Goal: Task Accomplishment & Management: Manage account settings

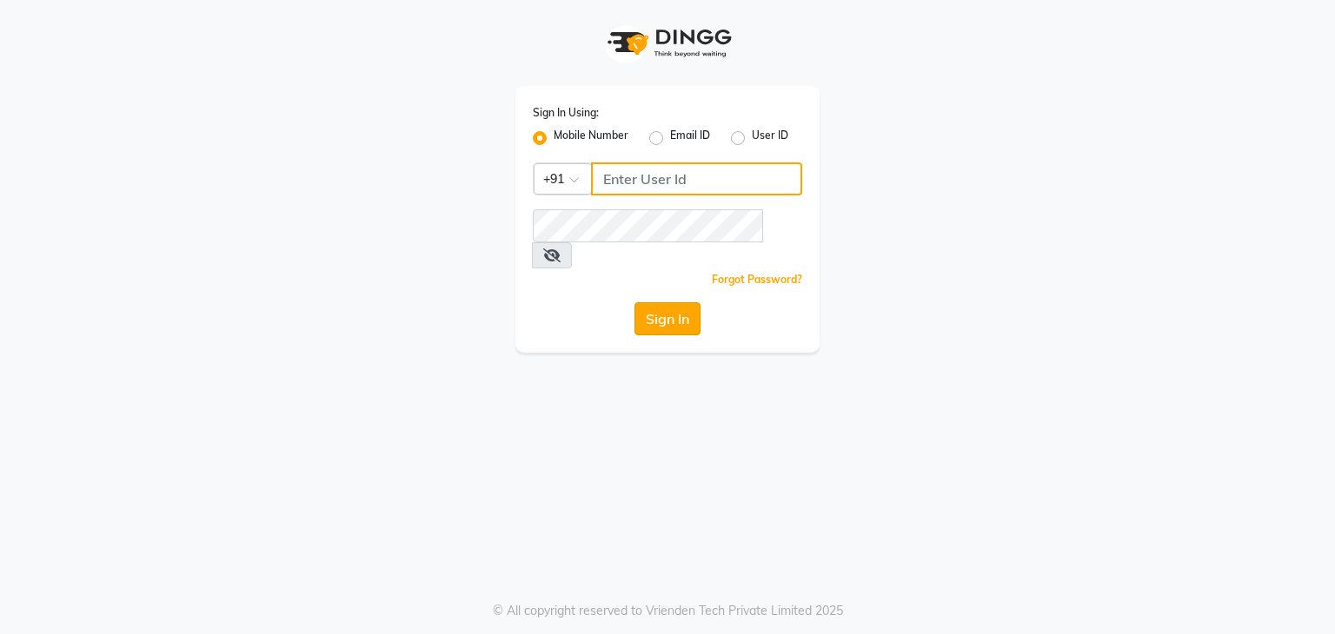
type input "8988288988"
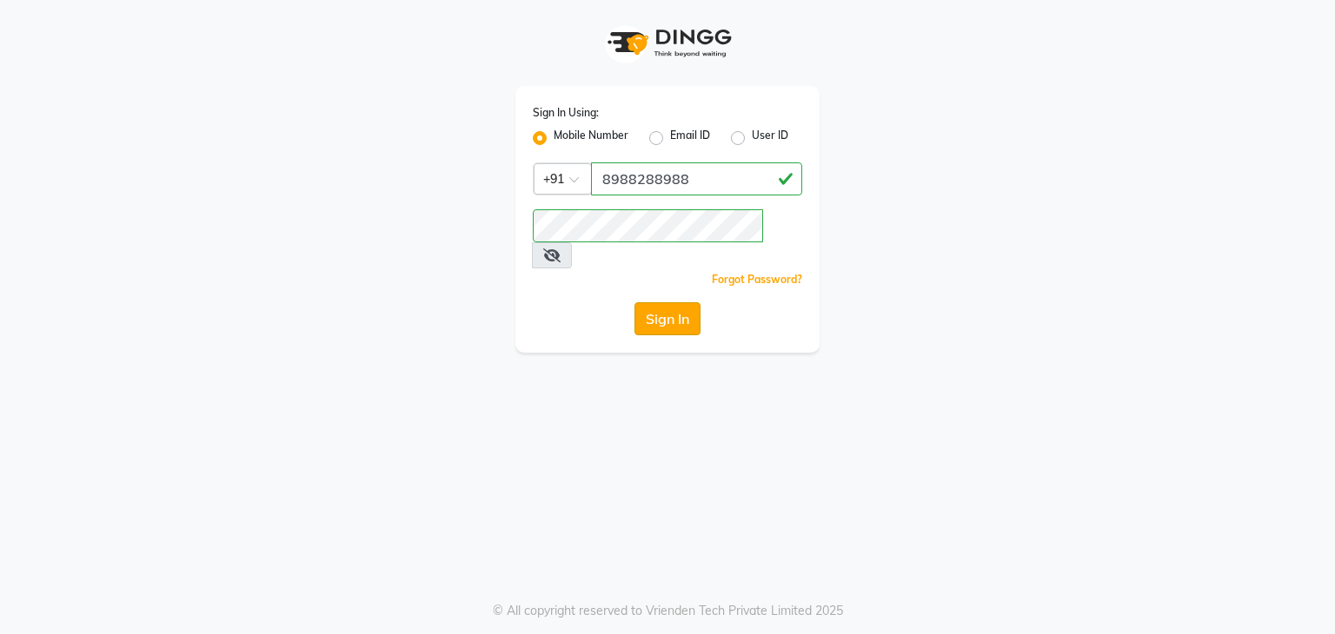
click at [652, 302] on button "Sign In" at bounding box center [667, 318] width 66 height 33
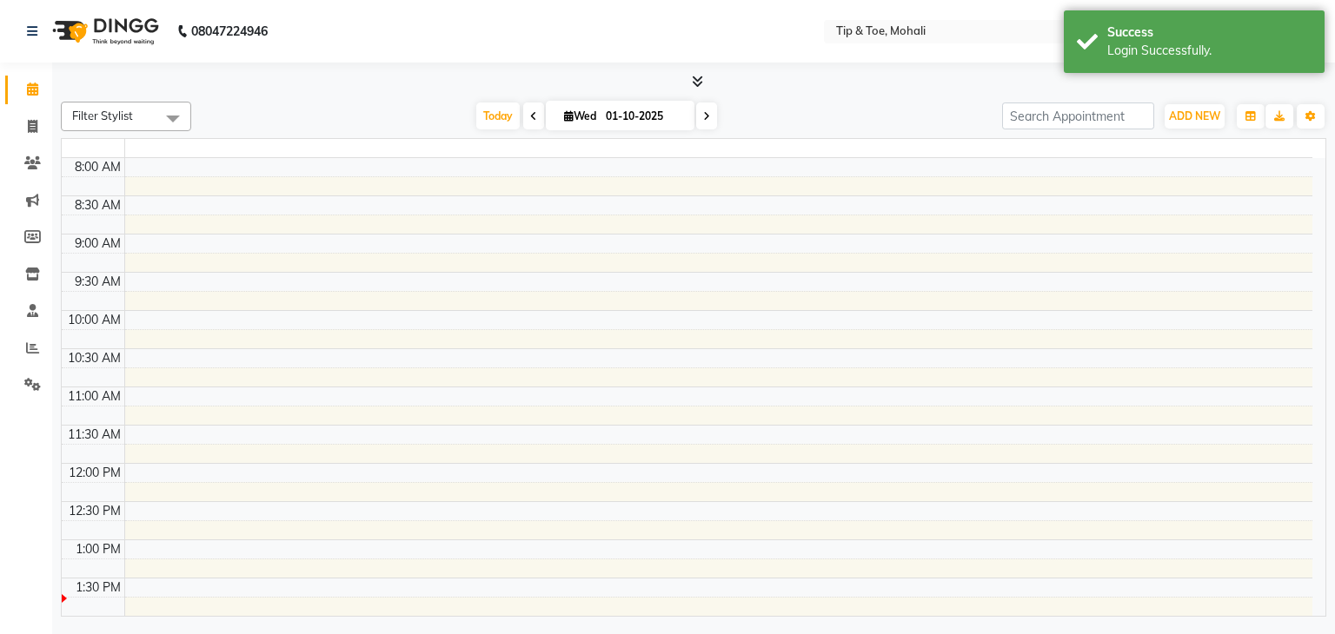
select select "en"
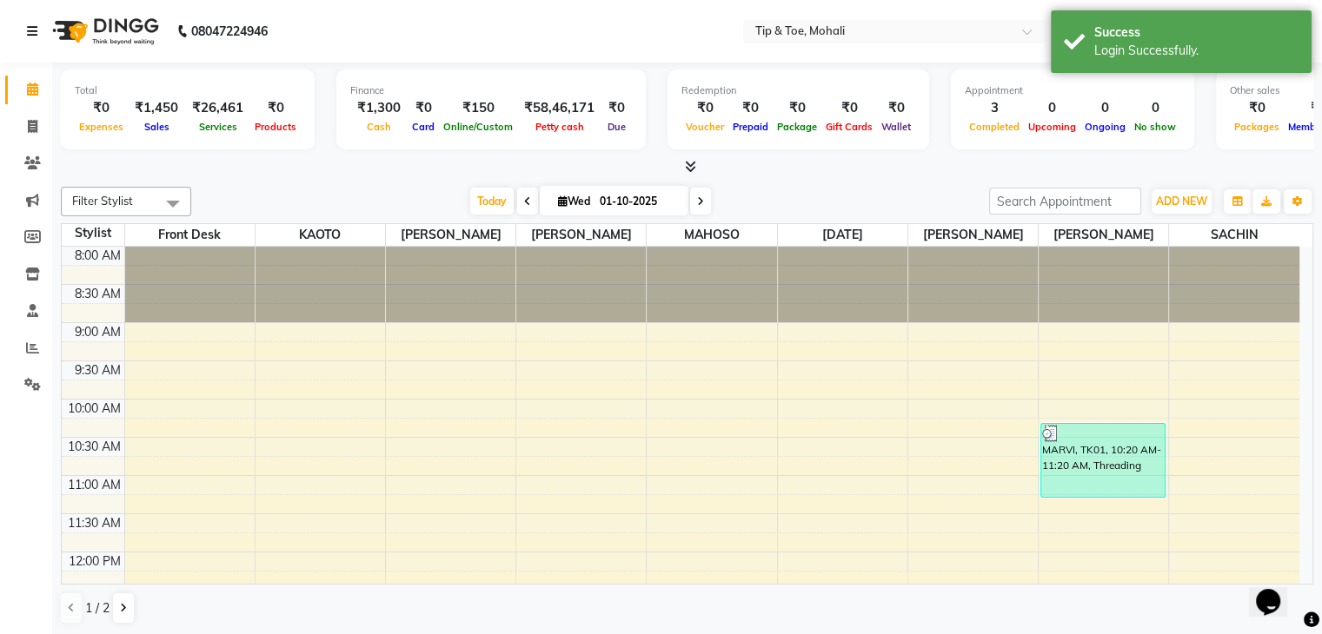
click at [30, 31] on icon at bounding box center [32, 31] width 10 height 12
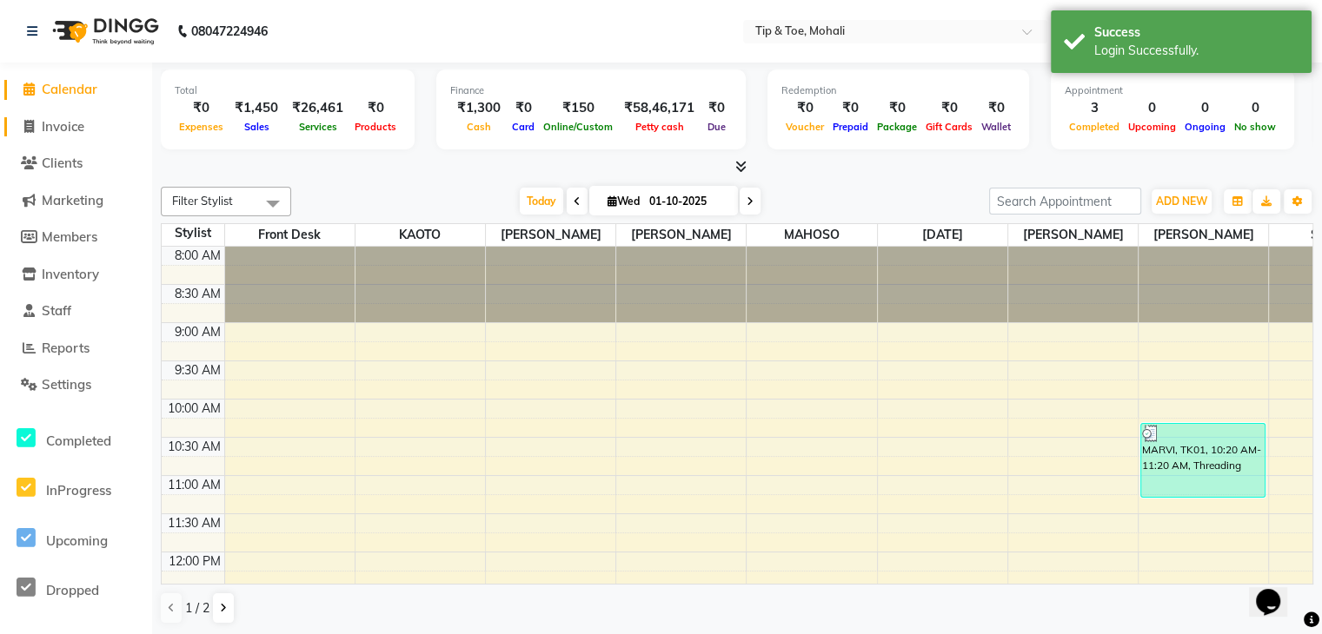
click at [60, 133] on span "Invoice" at bounding box center [63, 126] width 43 height 17
select select "service"
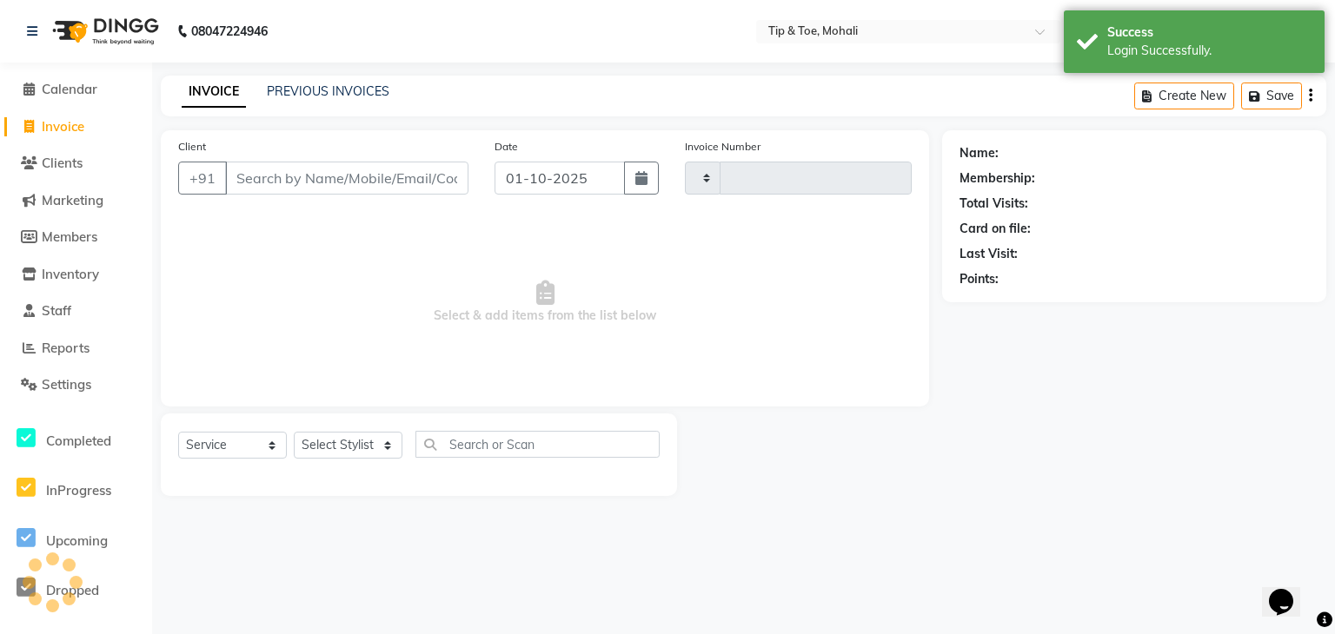
type input "0936"
select select "5835"
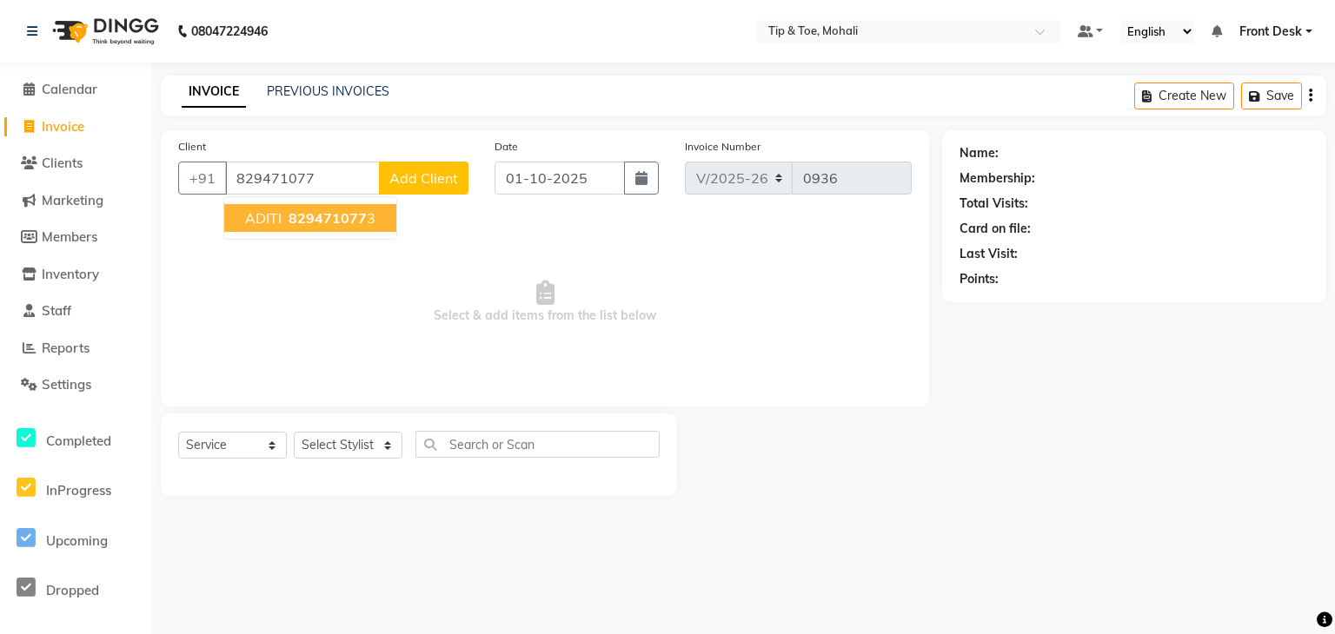
click at [299, 221] on span "829471077" at bounding box center [327, 217] width 78 height 17
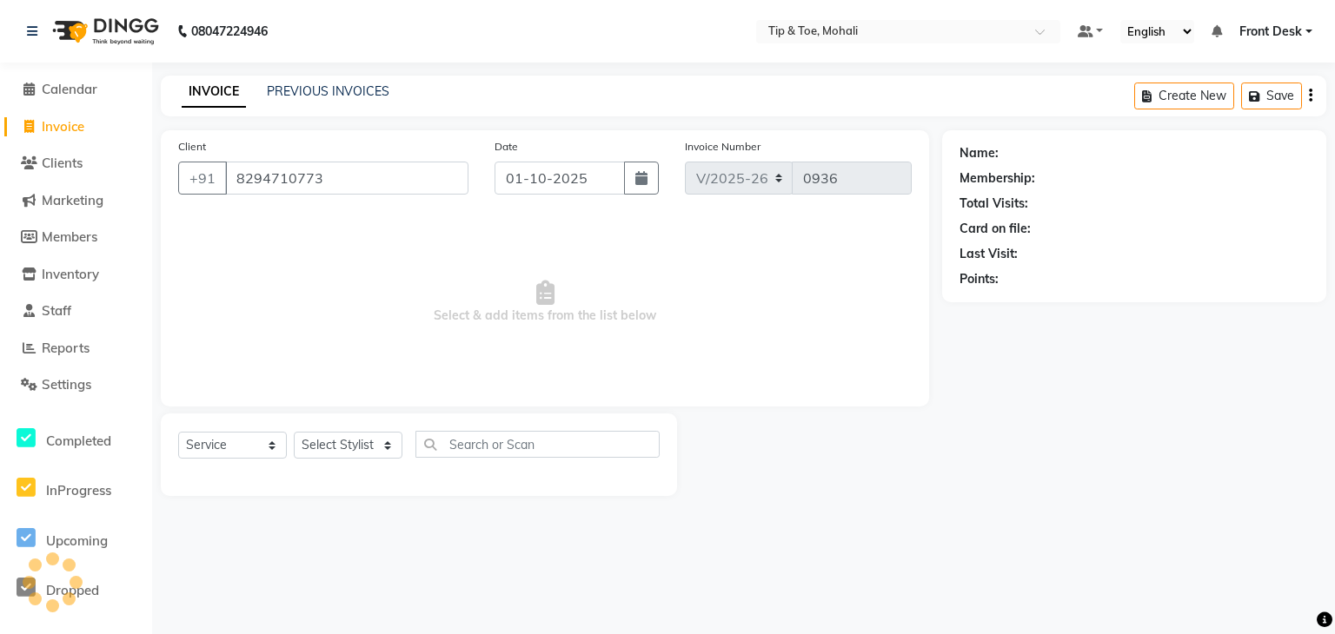
type input "8294710773"
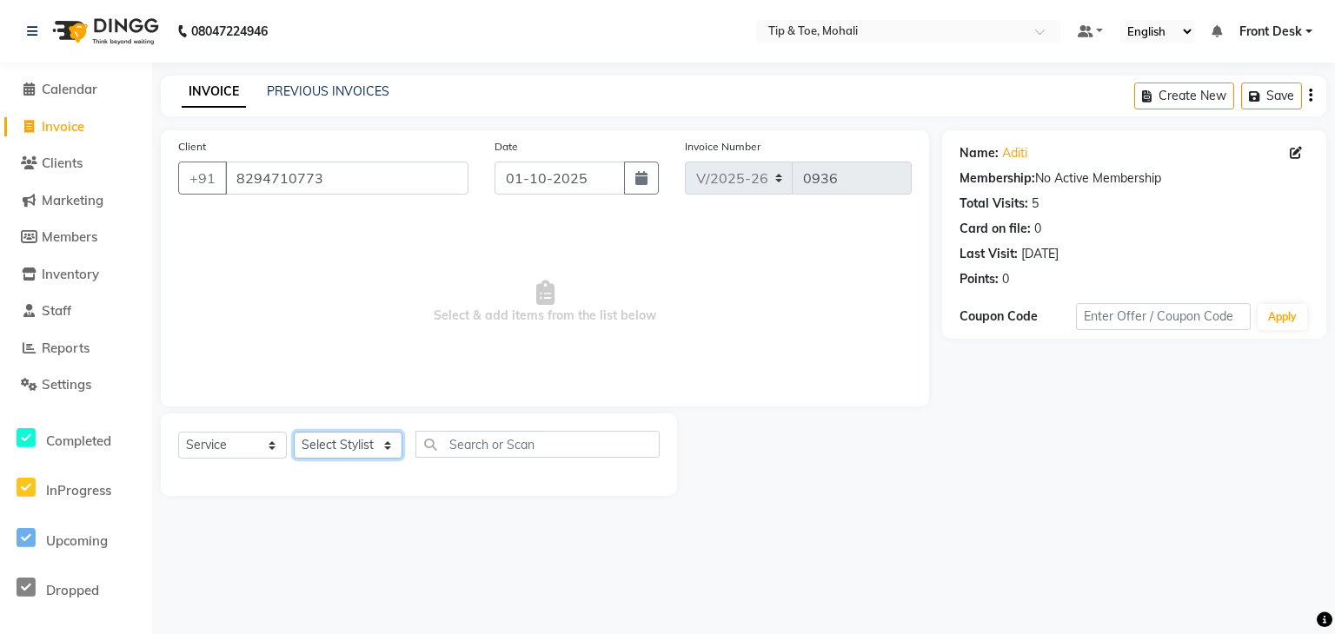
click at [363, 449] on select "Select Stylist Front Desk KAOTO KOMAL MAHOSO MONISH NICK RAJA RAJVEER SACHIN SAM" at bounding box center [348, 445] width 109 height 27
select select "83592"
click at [294, 433] on select "Select Stylist Front Desk KAOTO KOMAL MAHOSO MONISH NICK RAJA RAJVEER SACHIN SAM" at bounding box center [348, 445] width 109 height 27
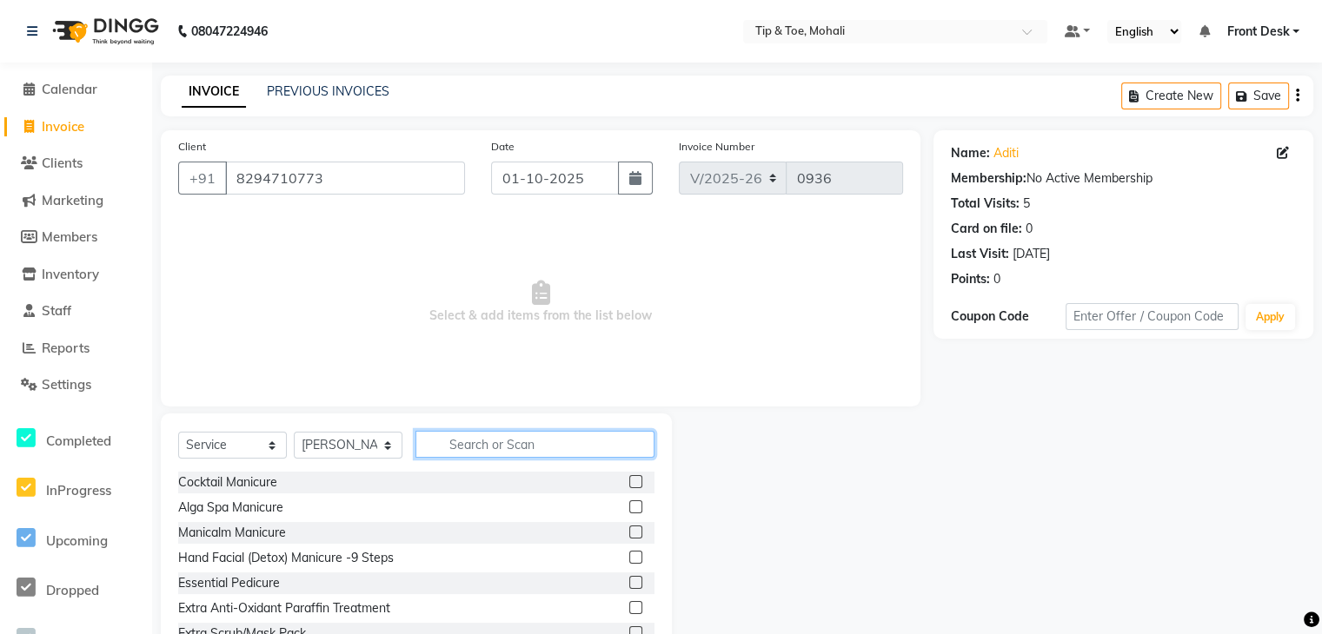
click at [507, 439] on input "text" at bounding box center [534, 444] width 239 height 27
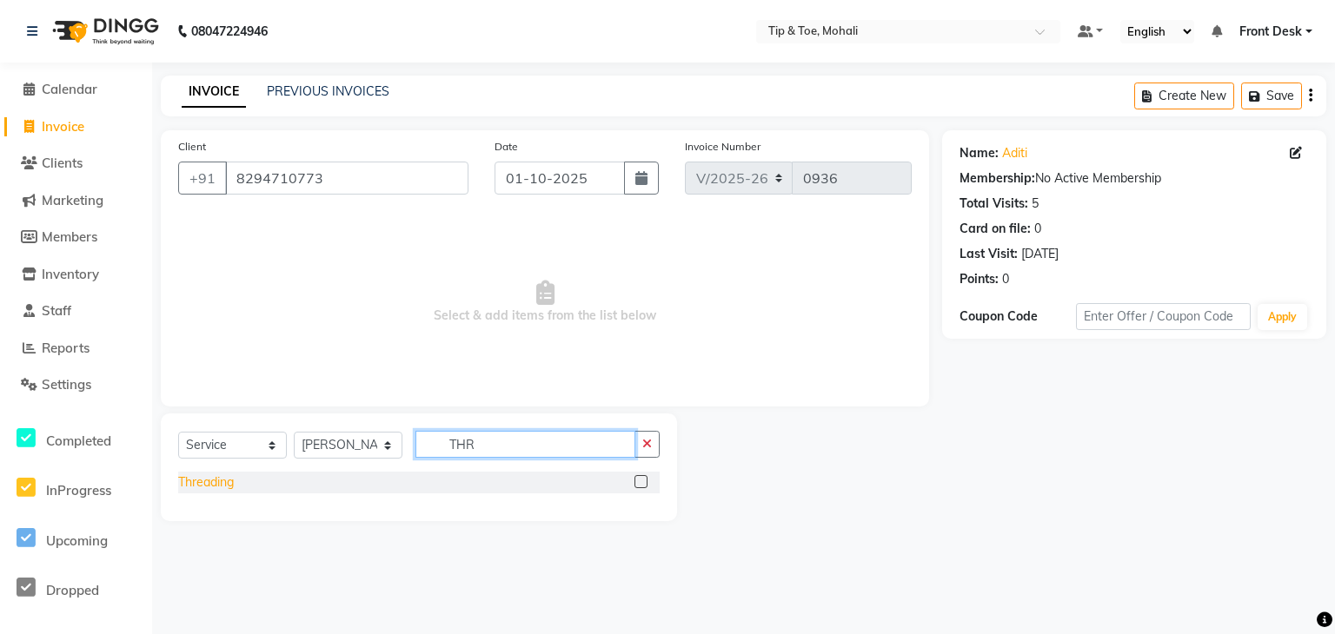
type input "THR"
click at [219, 482] on div "Threading" at bounding box center [206, 483] width 56 height 18
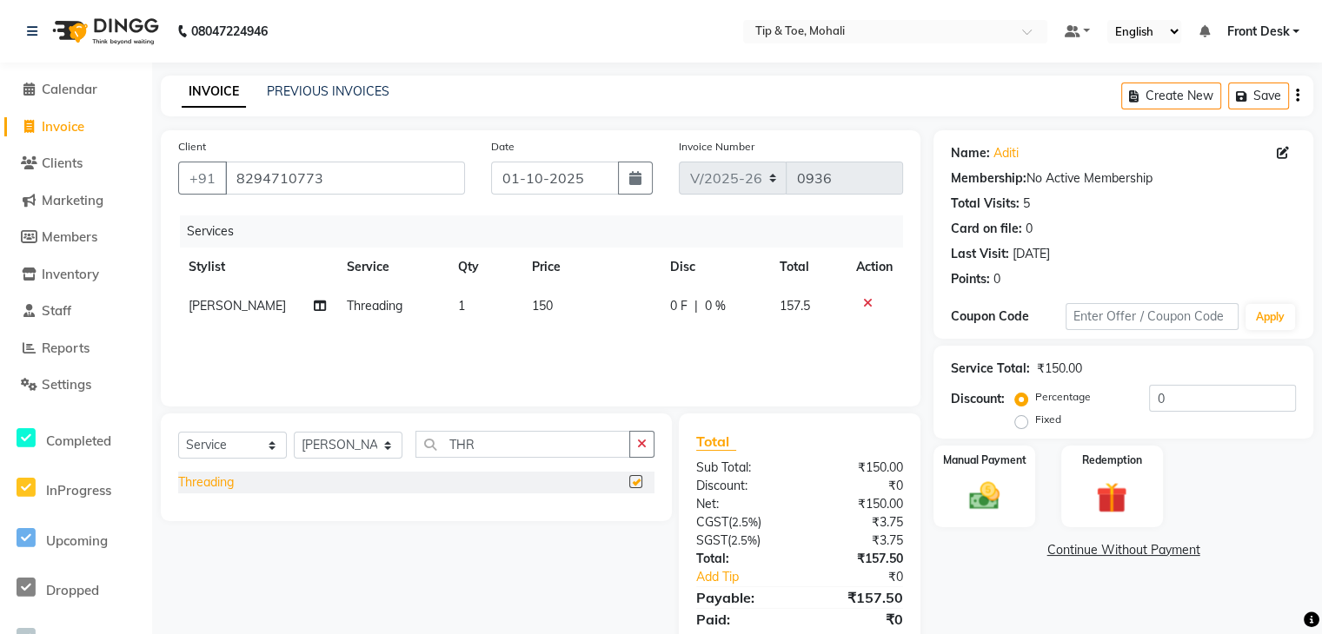
checkbox input "false"
click at [547, 305] on td "150" at bounding box center [590, 306] width 138 height 39
select select "83592"
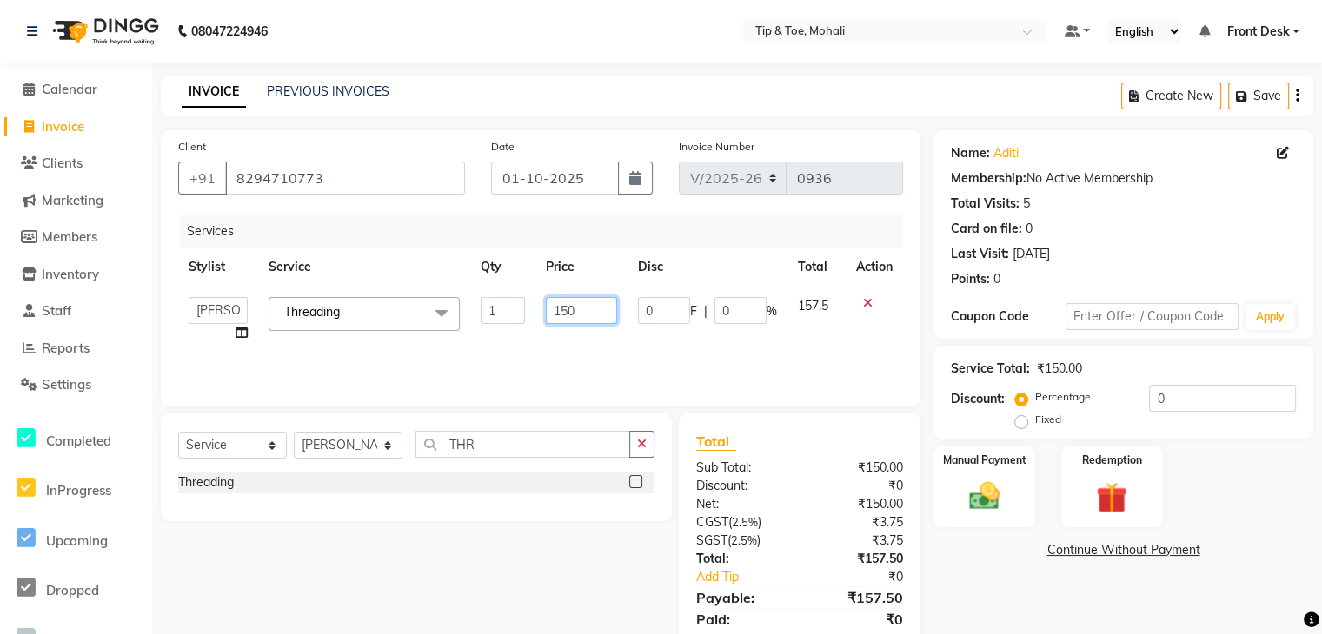
click at [591, 314] on input "150" at bounding box center [581, 310] width 71 height 27
type input "1"
type input "200"
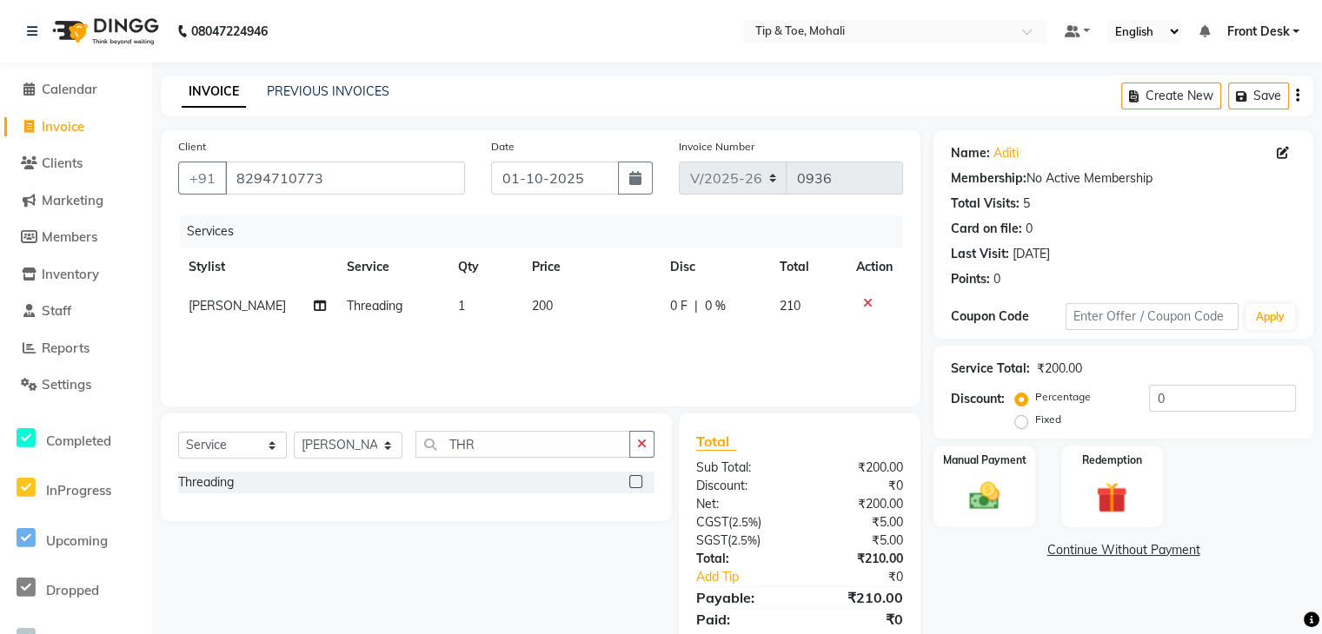
click at [1077, 586] on div "Name: Aditi Membership: No Active Membership Total Visits: 5 Card on file: 0 La…" at bounding box center [1129, 399] width 393 height 539
click at [1163, 390] on input "0" at bounding box center [1222, 398] width 147 height 27
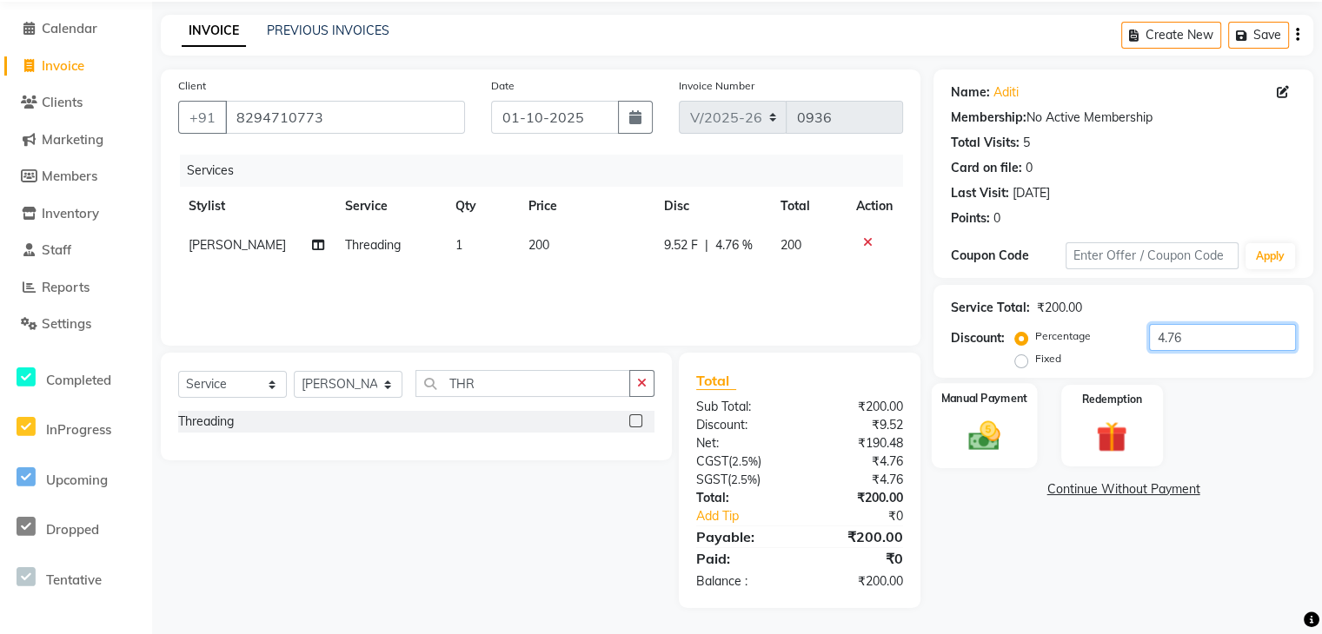
type input "4.76"
click at [974, 411] on div "Manual Payment" at bounding box center [983, 425] width 105 height 85
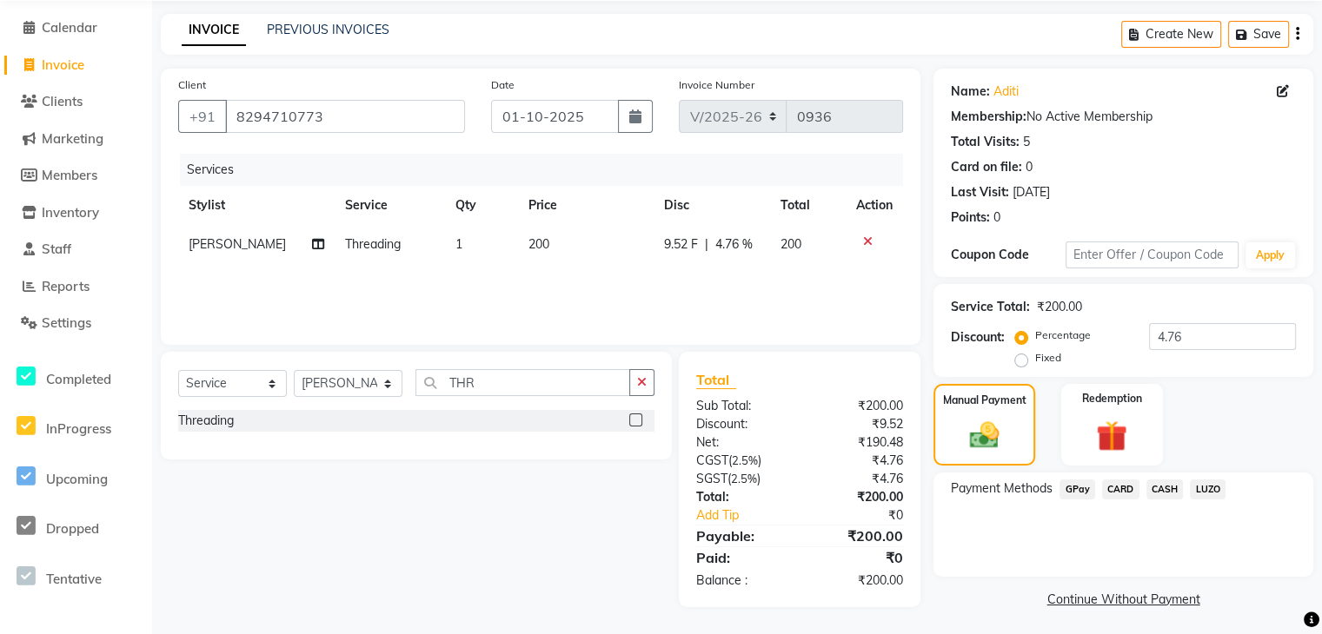
click at [1081, 494] on span "GPay" at bounding box center [1077, 490] width 36 height 20
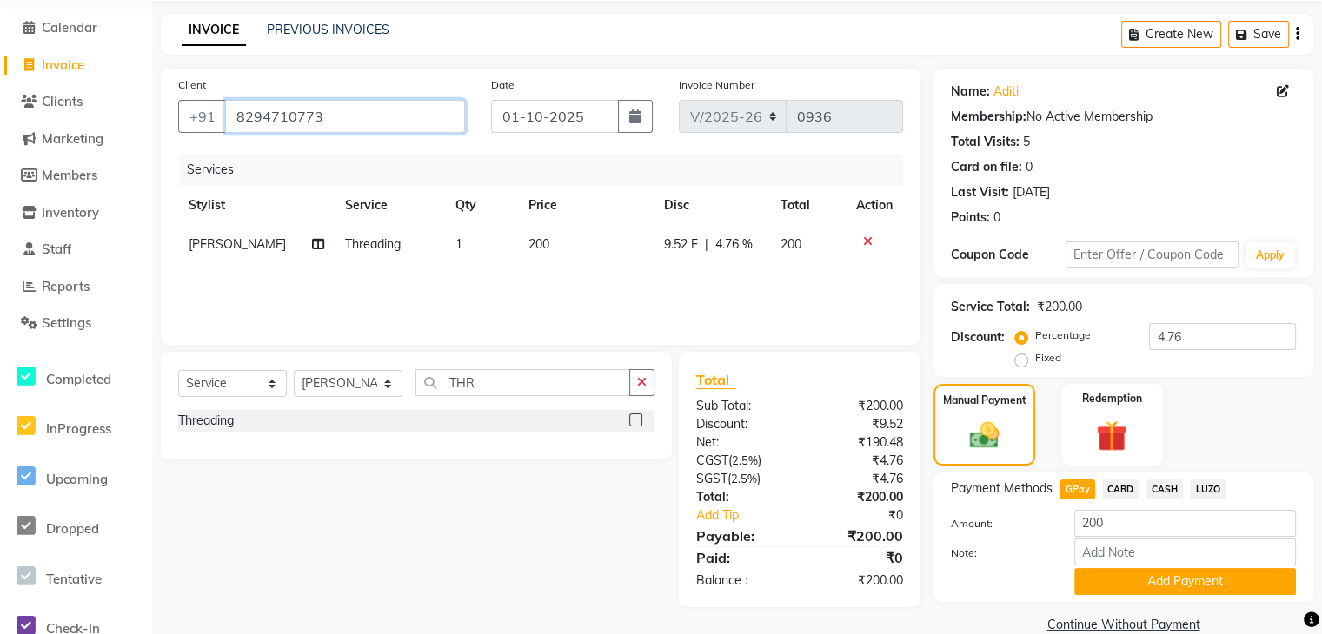
drag, startPoint x: 375, startPoint y: 112, endPoint x: 235, endPoint y: 109, distance: 139.1
click at [235, 109] on input "8294710773" at bounding box center [345, 116] width 240 height 33
click at [1157, 575] on button "Add Payment" at bounding box center [1185, 581] width 222 height 27
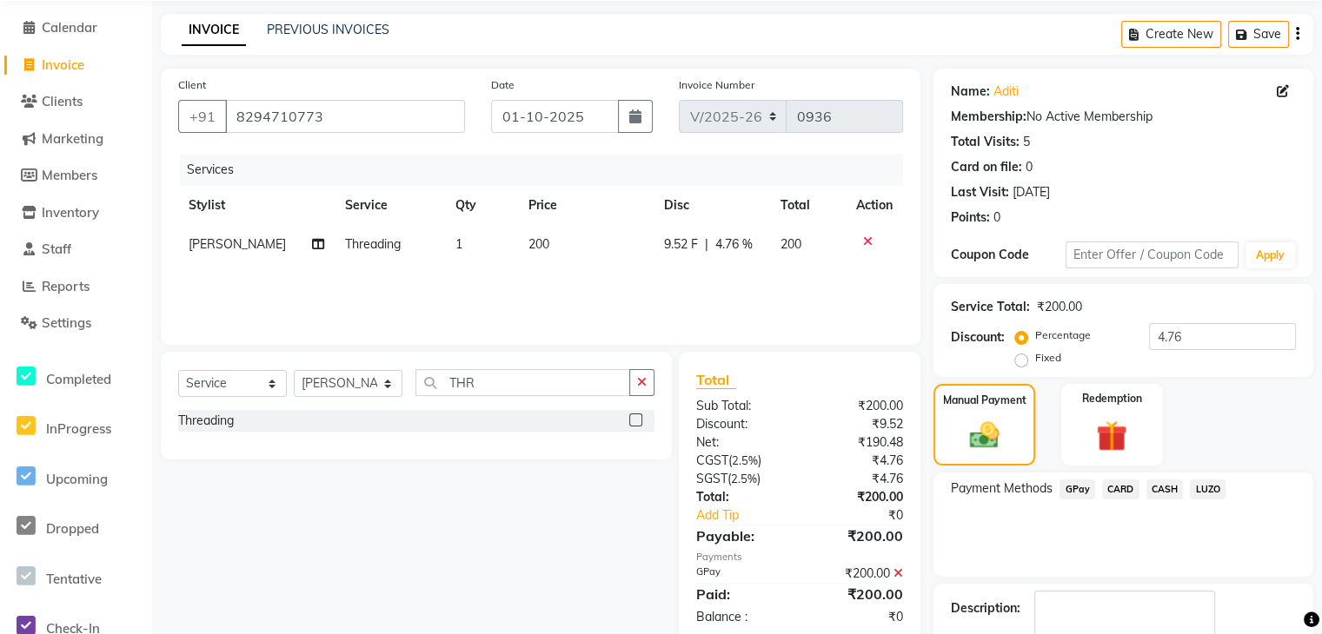
scroll to position [163, 0]
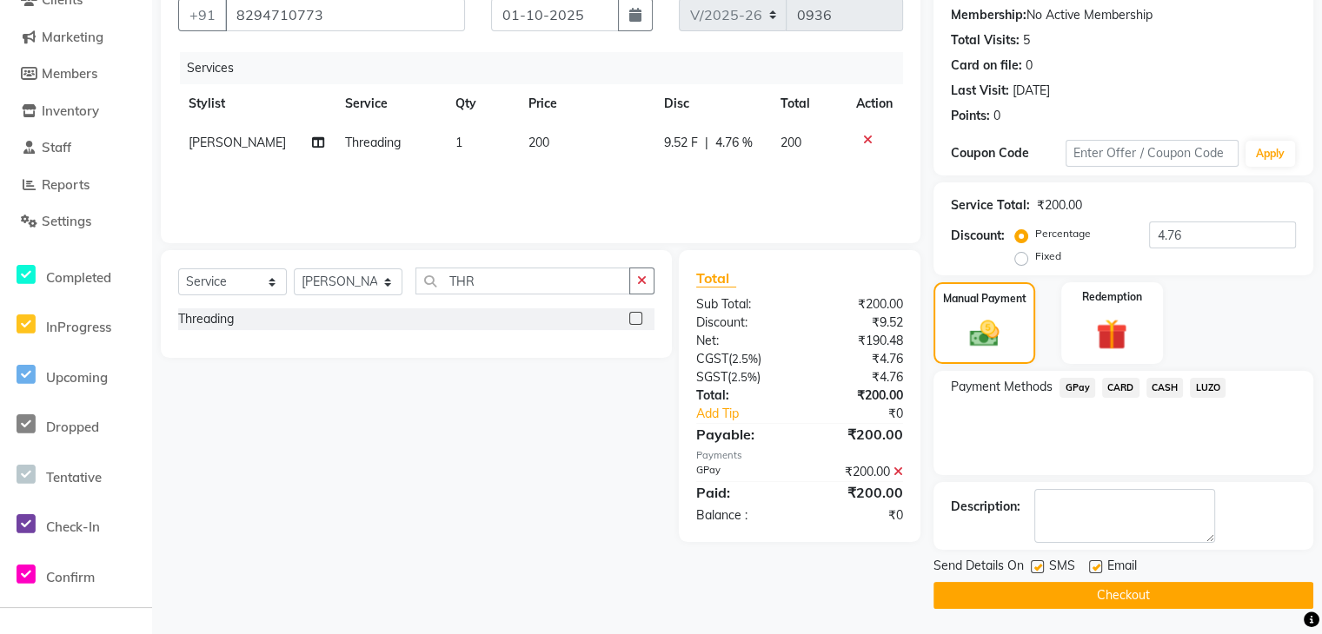
click at [1112, 595] on button "Checkout" at bounding box center [1123, 595] width 380 height 27
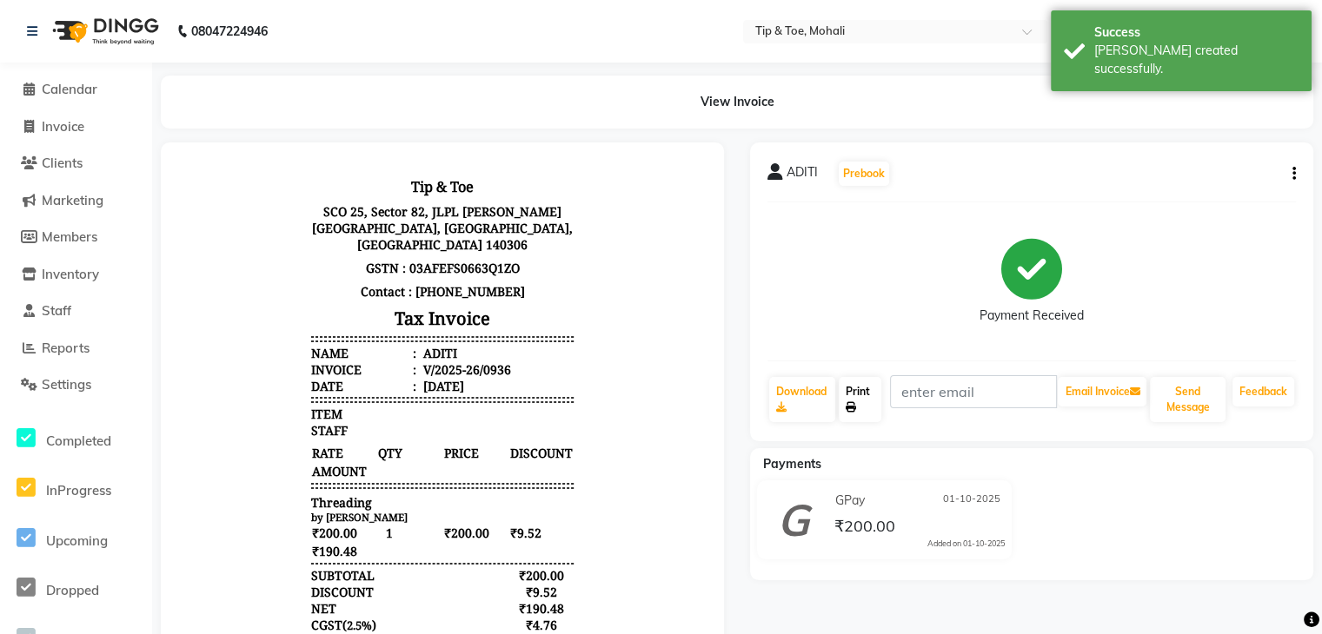
click at [855, 390] on link "Print" at bounding box center [860, 399] width 43 height 45
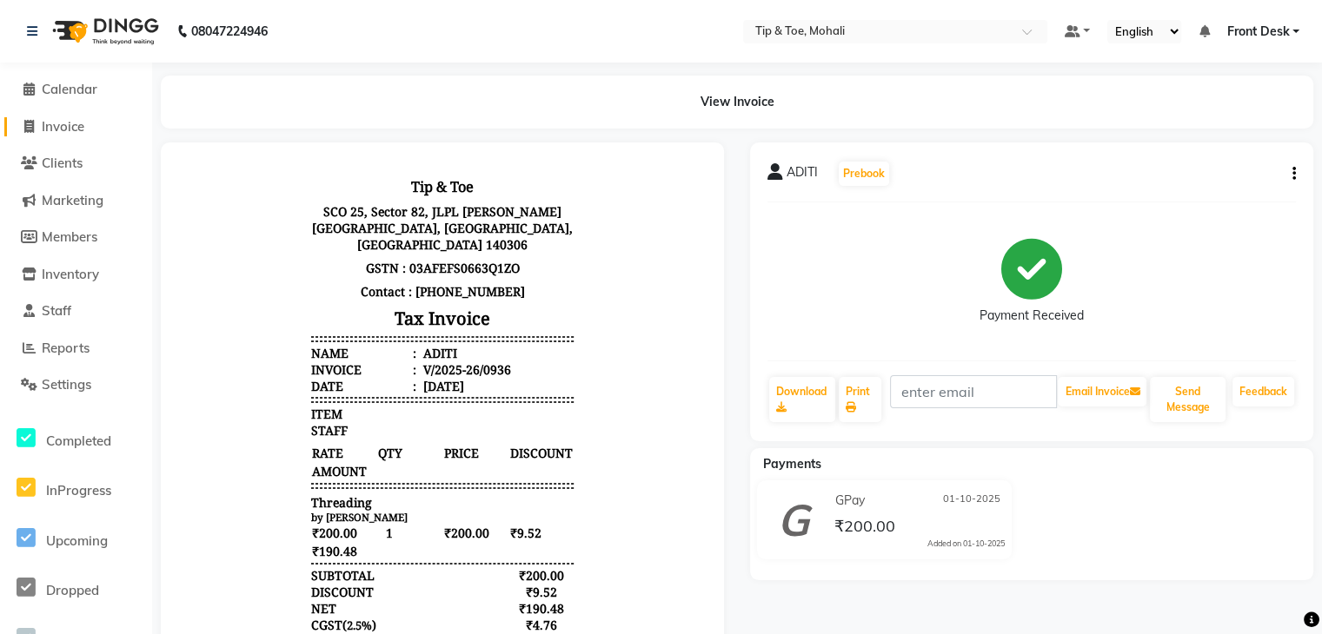
click at [70, 134] on span "Invoice" at bounding box center [63, 126] width 43 height 17
select select "service"
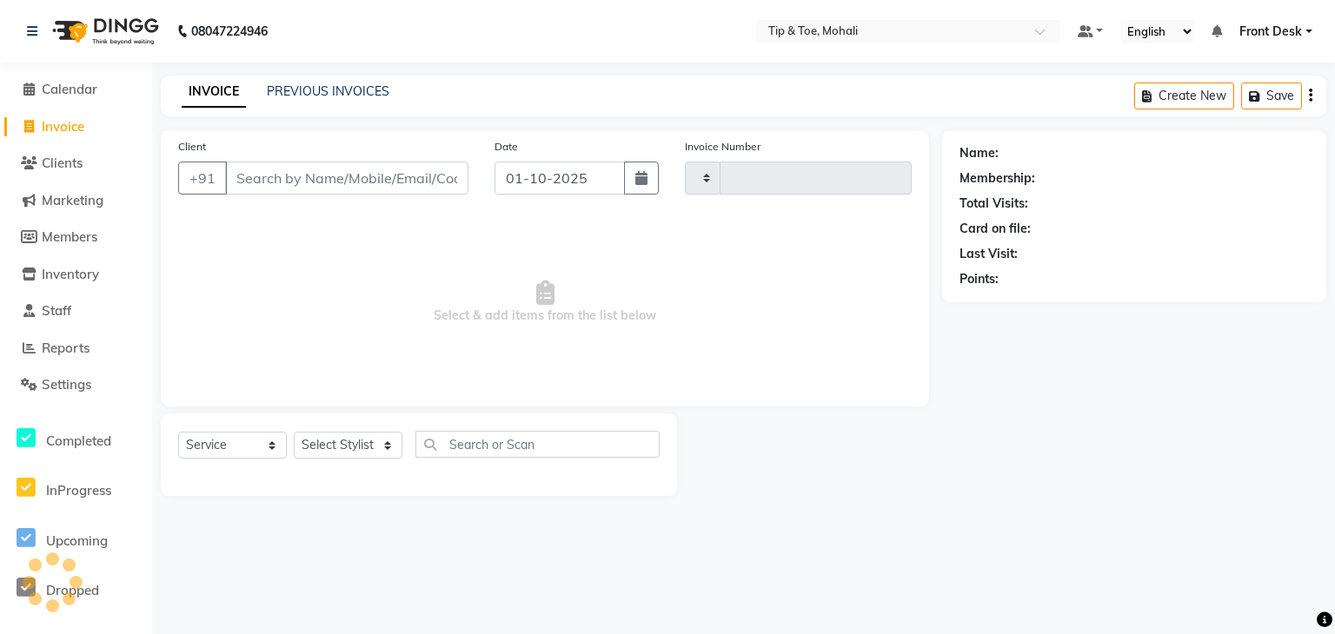
type input "0937"
select select "5835"
click at [349, 96] on link "PREVIOUS INVOICES" at bounding box center [328, 91] width 123 height 16
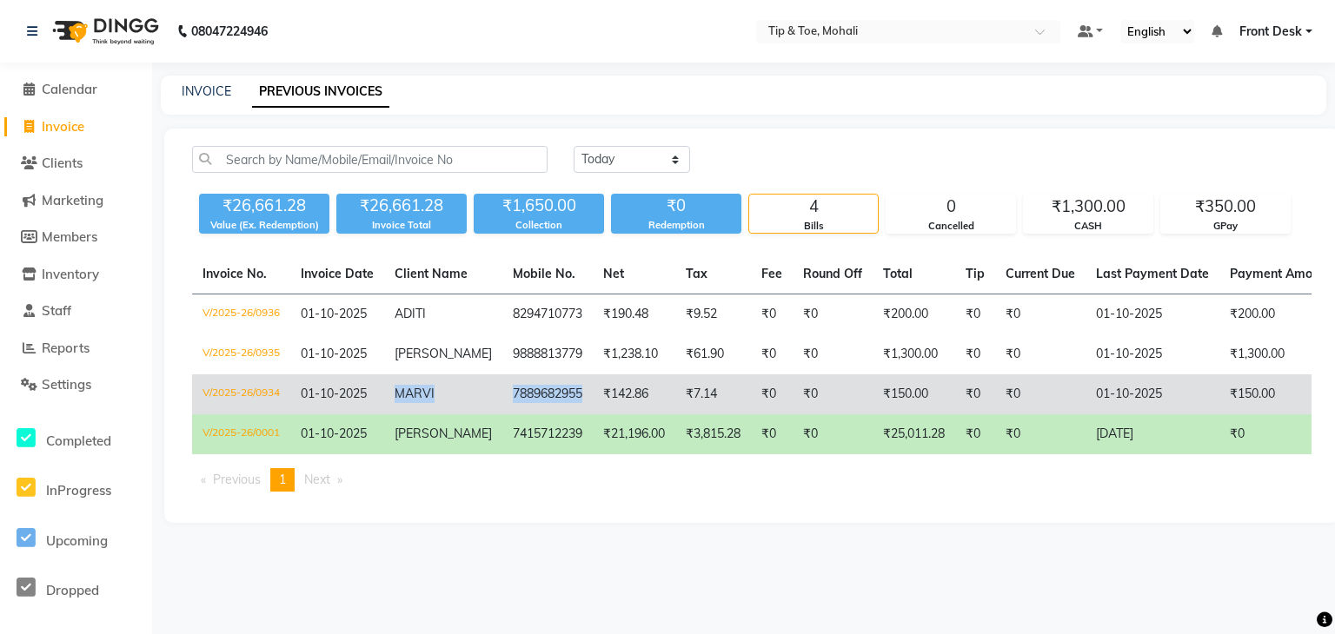
drag, startPoint x: 394, startPoint y: 394, endPoint x: 566, endPoint y: 400, distance: 172.1
click at [566, 400] on tr "V/2025-26/0934 01-10-2025 MARVI 7889682955 ₹142.86 ₹7.14 ₹0 ₹0 ₹150.00 ₹0 ₹0 01…" at bounding box center [924, 395] width 1465 height 40
copy tr "MARVI 7889682955"
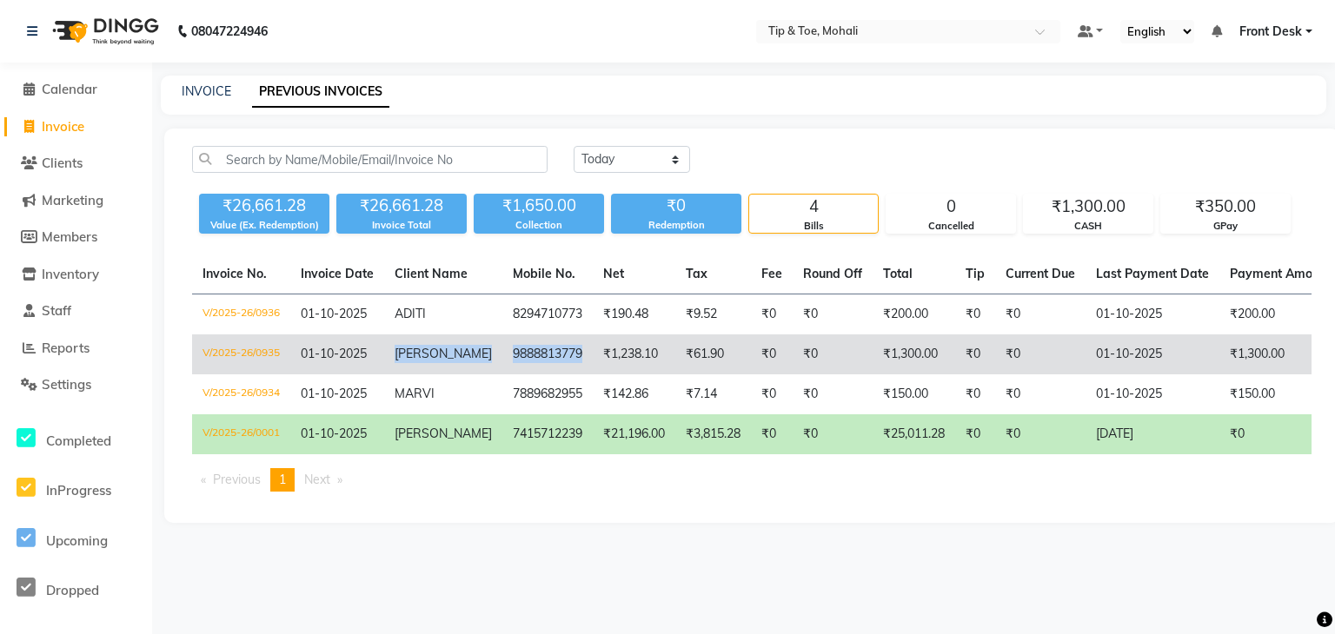
drag, startPoint x: 393, startPoint y: 354, endPoint x: 569, endPoint y: 369, distance: 177.1
click at [569, 369] on tr "V/2025-26/0935 01-10-2025 BHUPINDER 9888813779 ₹1,238.10 ₹61.90 ₹0 ₹0 ₹1,300.00…" at bounding box center [924, 355] width 1465 height 40
copy tr "BHUPINDER 9888813779"
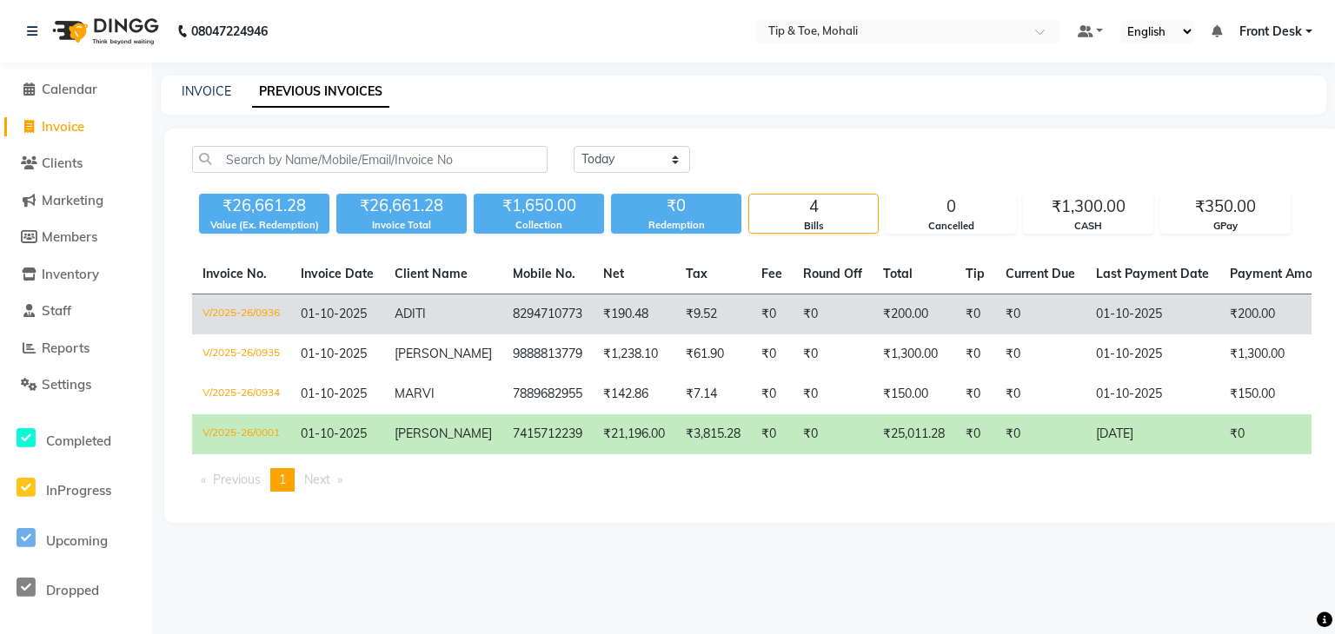
click at [393, 315] on td "ADITI" at bounding box center [443, 315] width 118 height 41
drag, startPoint x: 389, startPoint y: 314, endPoint x: 568, endPoint y: 324, distance: 179.3
click at [568, 324] on tr "V/2025-26/0936 01-10-2025 ADITI 8294710773 ₹190.48 ₹9.52 ₹0 ₹0 ₹200.00 ₹0 ₹0 01…" at bounding box center [924, 315] width 1465 height 41
copy tr "ADITI 8294710773"
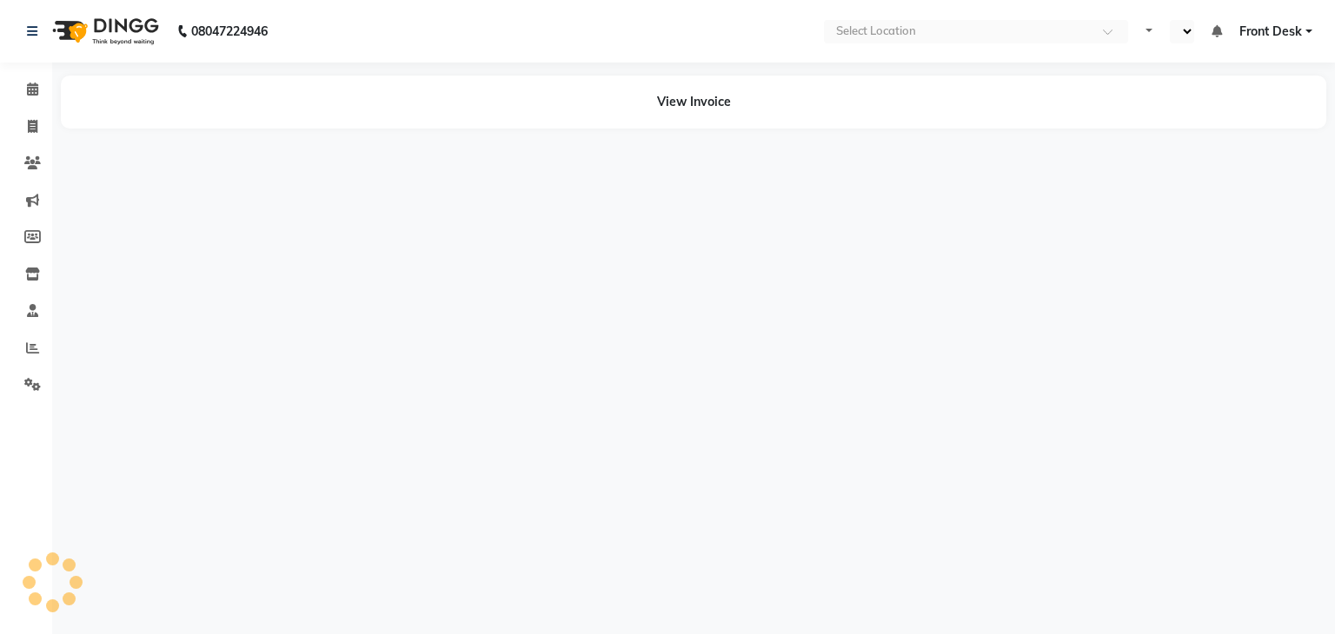
select select "en"
